Goal: Task Accomplishment & Management: Manage account settings

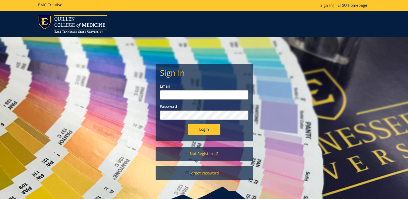
type input "hardinsm@etsu.edu"
click at [215, 130] on input "Login" at bounding box center [204, 129] width 32 height 11
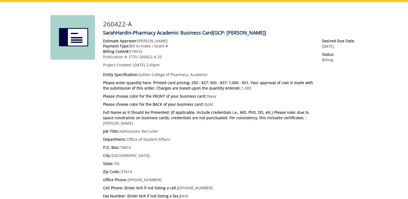
scroll to position [81, 0]
